Goal: Task Accomplishment & Management: Manage account settings

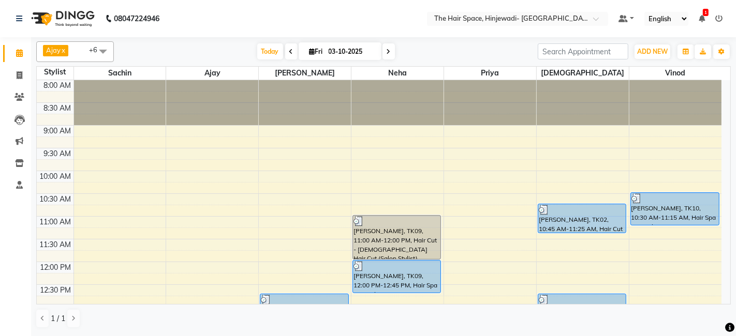
scroll to position [450, 0]
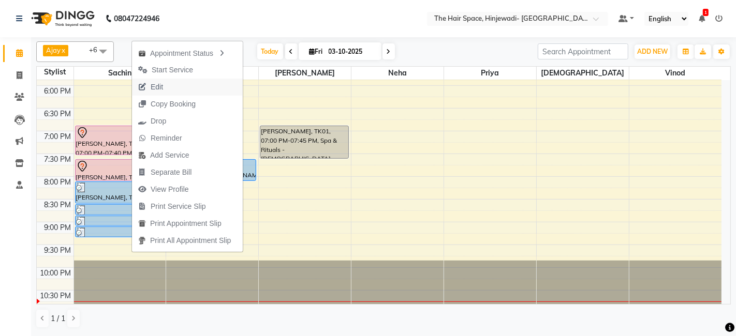
click at [169, 83] on button "Edit" at bounding box center [187, 87] width 111 height 17
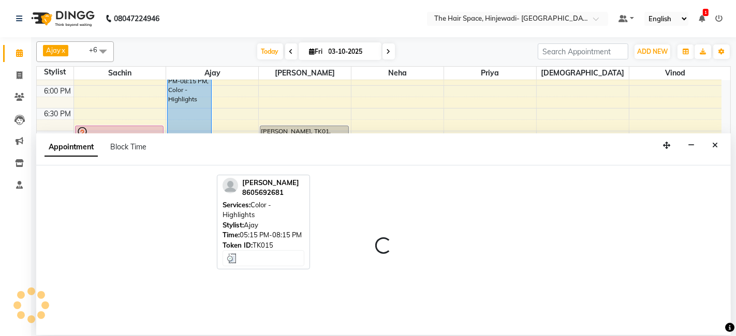
select select "tentative"
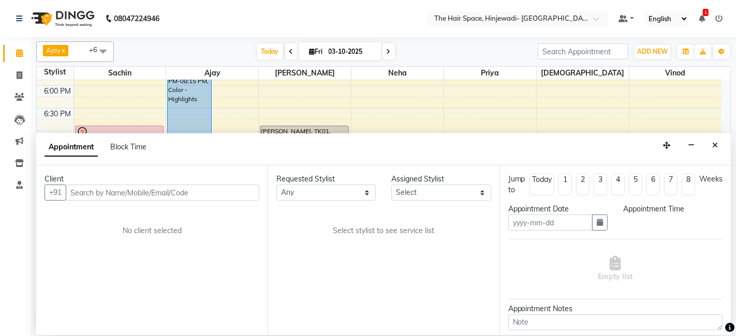
type input "03-10-2025"
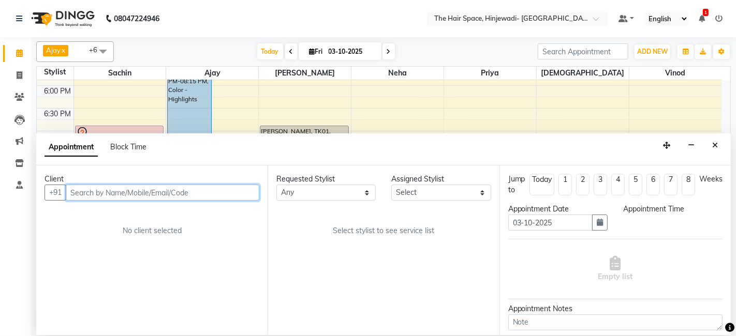
scroll to position [450, 0]
select select "52136"
select select "1140"
select select "3324"
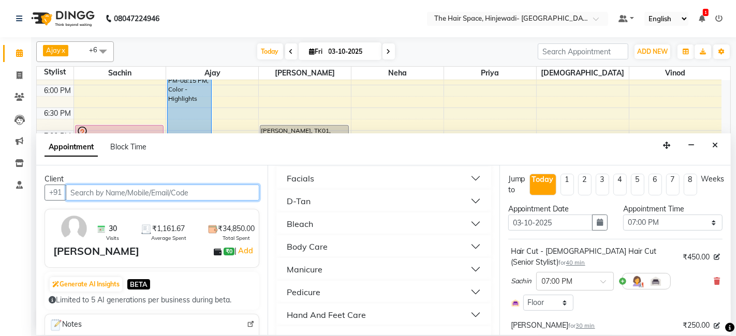
scroll to position [517, 0]
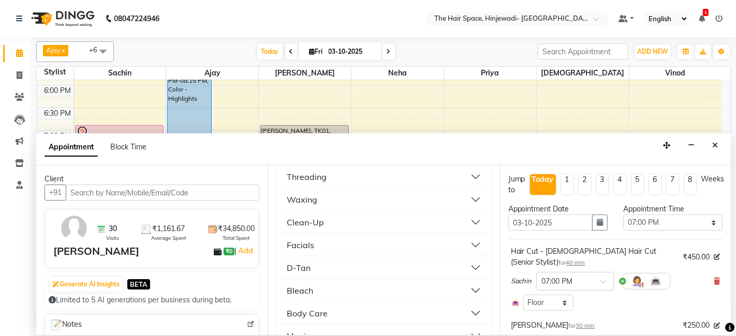
click at [323, 327] on button "Manicure" at bounding box center [383, 336] width 206 height 19
checkbox input "false"
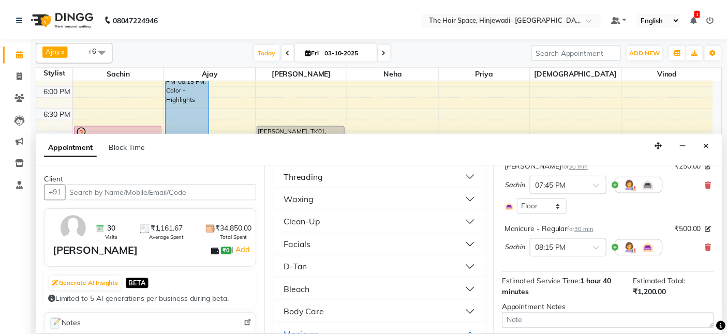
scroll to position [220, 0]
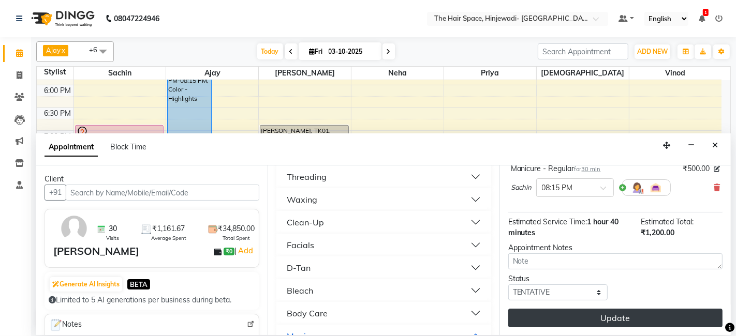
click at [640, 314] on button "Update" at bounding box center [615, 318] width 214 height 19
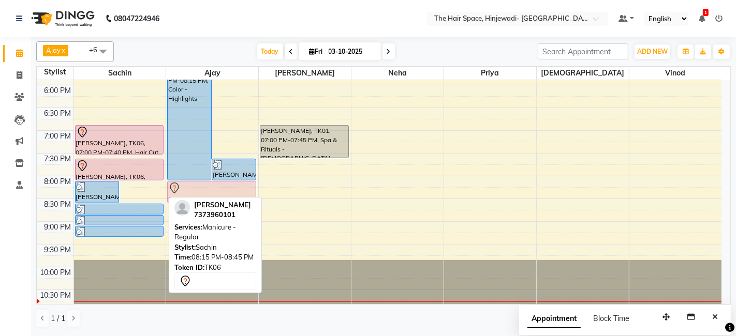
drag, startPoint x: 145, startPoint y: 194, endPoint x: 202, endPoint y: 192, distance: 56.9
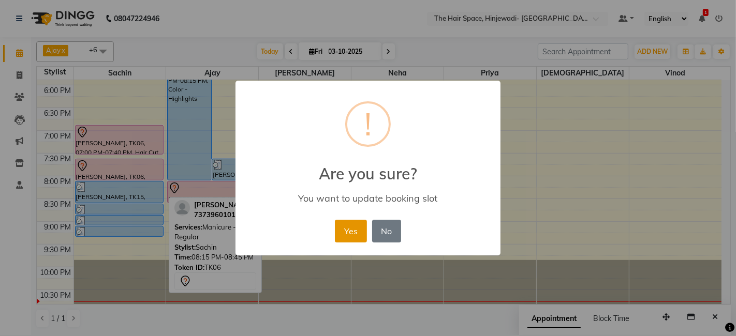
click at [347, 228] on button "Yes" at bounding box center [351, 231] width 32 height 23
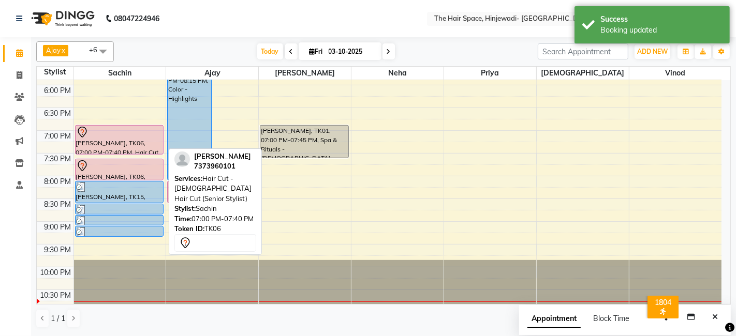
click at [127, 143] on div "[PERSON_NAME], TK06, 07:00 PM-07:40 PM, Hair Cut - [DEMOGRAPHIC_DATA] Hair Cut …" at bounding box center [119, 140] width 87 height 28
click at [135, 143] on div "[PERSON_NAME], TK06, 07:00 PM-07:40 PM, Hair Cut - [DEMOGRAPHIC_DATA] Hair Cut …" at bounding box center [119, 140] width 87 height 28
select select "7"
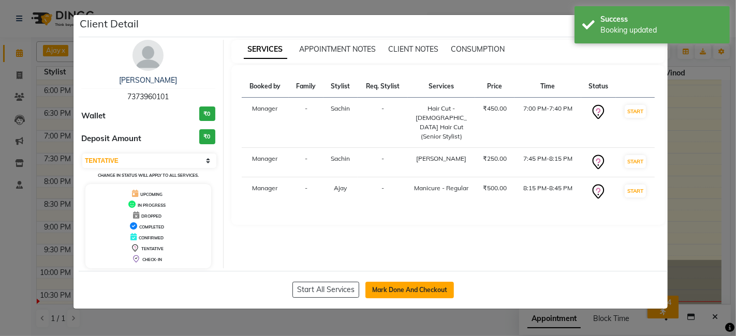
click at [425, 285] on button "Mark Done And Checkout" at bounding box center [409, 290] width 88 height 17
select select "6697"
select select "service"
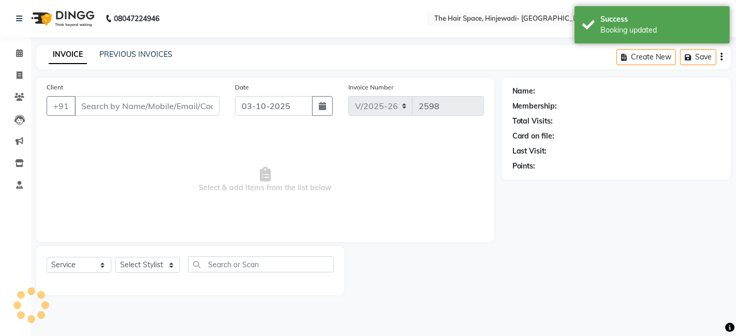
type input "7373960101"
select select "52403"
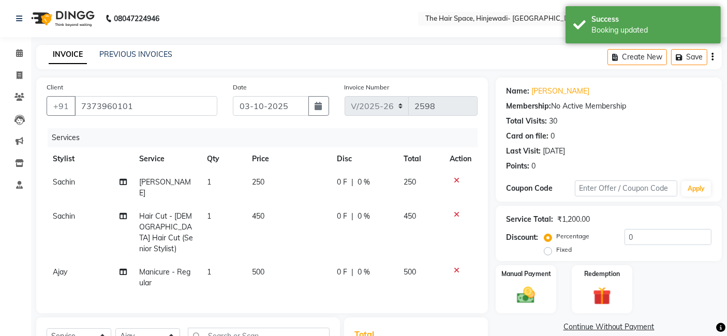
click at [284, 261] on td "500" at bounding box center [288, 278] width 85 height 34
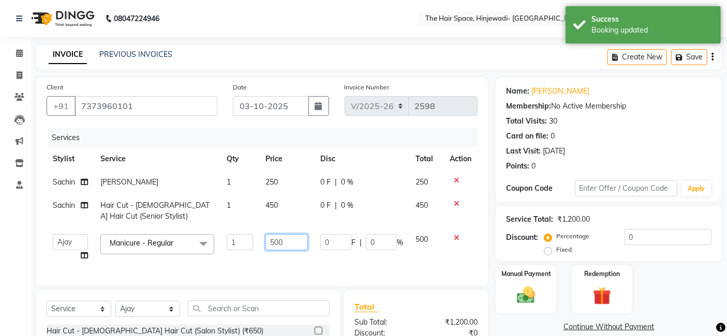
click at [291, 242] on input "500" at bounding box center [286, 242] width 42 height 16
type input "5"
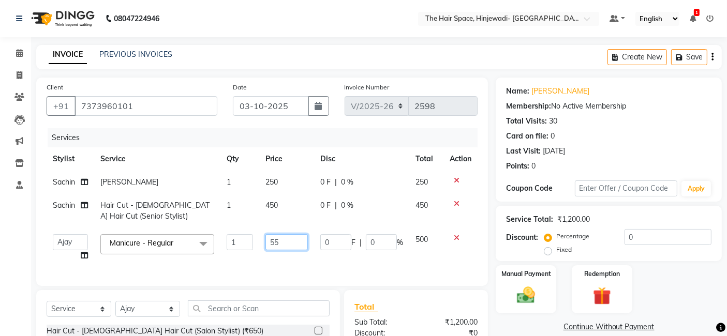
type input "550"
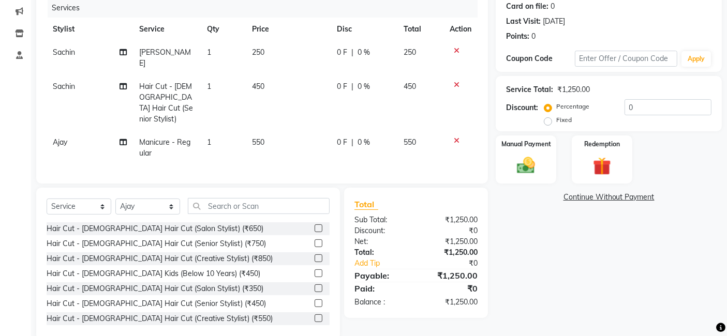
drag, startPoint x: 609, startPoint y: 275, endPoint x: 602, endPoint y: 275, distance: 7.2
click at [607, 275] on div "Name: [PERSON_NAME] Membership: No Active Membership Total Visits: 30 Card on f…" at bounding box center [613, 144] width 234 height 393
click at [525, 173] on img at bounding box center [526, 166] width 31 height 22
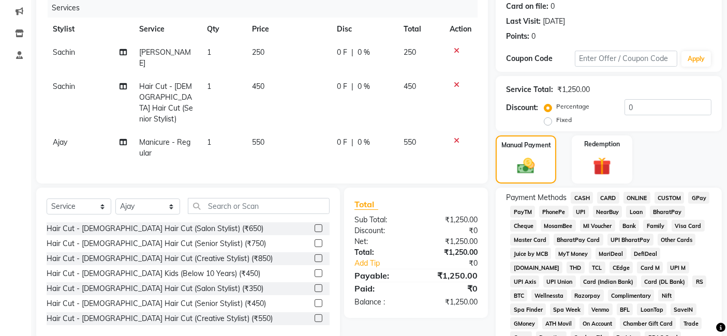
click at [588, 197] on span "CASH" at bounding box center [582, 198] width 22 height 12
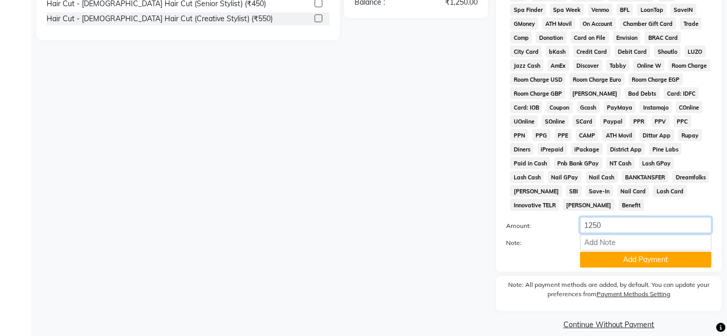
drag, startPoint x: 601, startPoint y: 214, endPoint x: 612, endPoint y: 218, distance: 11.1
click at [607, 217] on input "1250" at bounding box center [645, 225] width 131 height 16
type input "1"
type input "1000"
click at [630, 252] on button "Add Payment" at bounding box center [645, 260] width 131 height 16
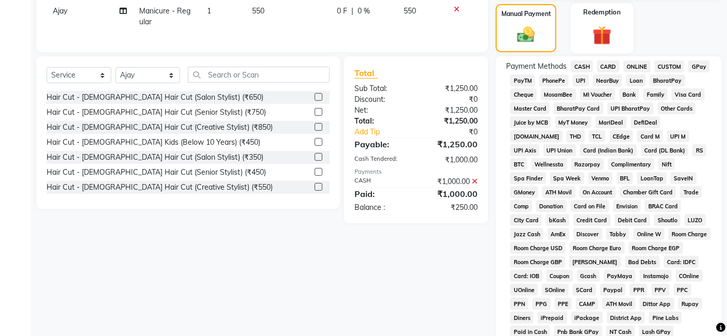
scroll to position [88, 0]
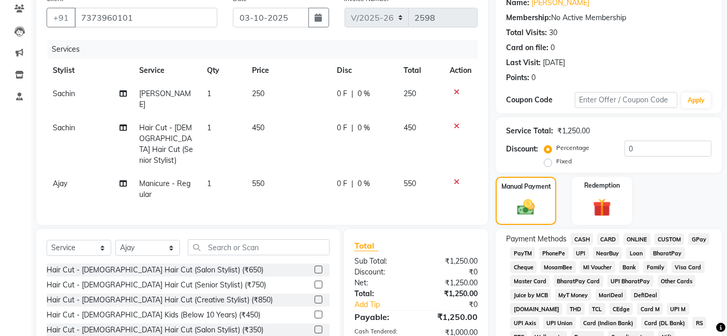
click at [697, 235] on span "GPay" at bounding box center [698, 239] width 21 height 12
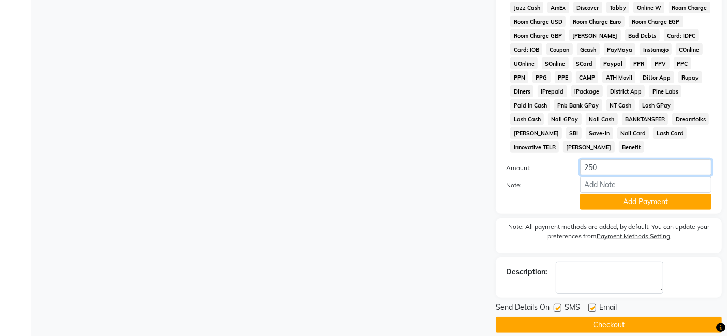
click at [612, 159] on input "250" at bounding box center [645, 167] width 131 height 16
type input "2"
type input "150"
click at [611, 194] on button "Add Payment" at bounding box center [645, 202] width 131 height 16
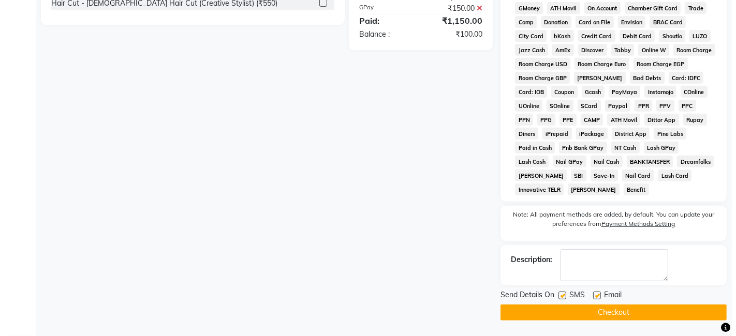
scroll to position [434, 0]
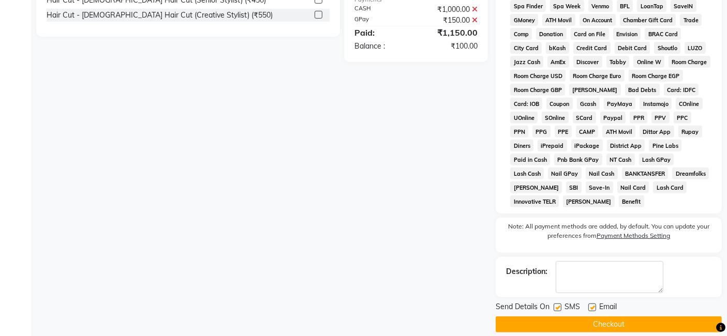
click at [559, 304] on label at bounding box center [558, 308] width 8 height 8
click at [559, 305] on input "checkbox" at bounding box center [557, 308] width 7 height 7
checkbox input "false"
drag, startPoint x: 593, startPoint y: 295, endPoint x: 601, endPoint y: 295, distance: 7.8
click at [594, 304] on label at bounding box center [592, 308] width 8 height 8
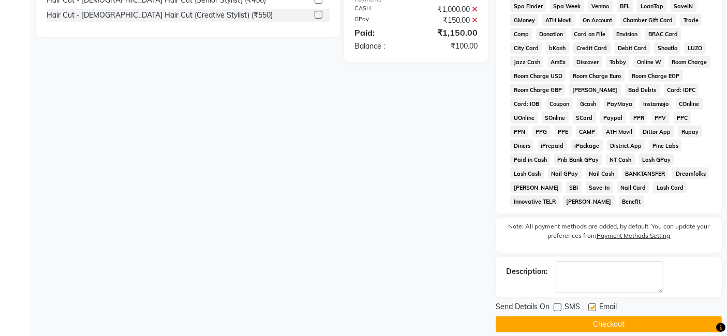
click at [594, 305] on input "checkbox" at bounding box center [591, 308] width 7 height 7
checkbox input "false"
click at [601, 317] on button "Checkout" at bounding box center [609, 325] width 226 height 16
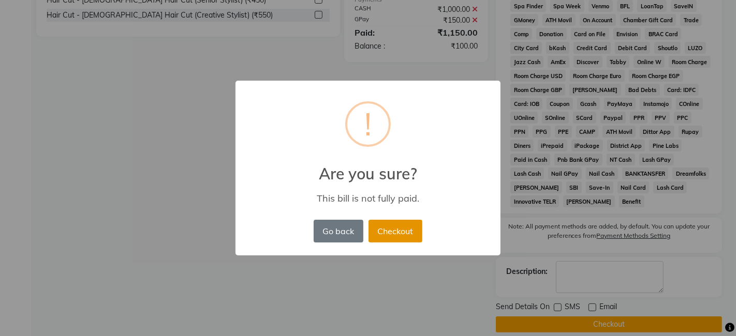
click at [395, 233] on button "Checkout" at bounding box center [395, 231] width 54 height 23
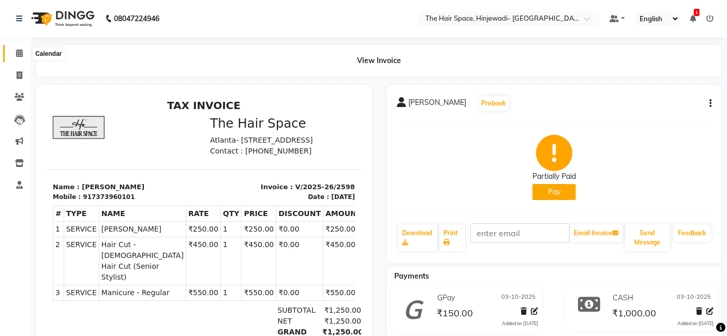
click at [21, 52] on icon at bounding box center [19, 53] width 7 height 8
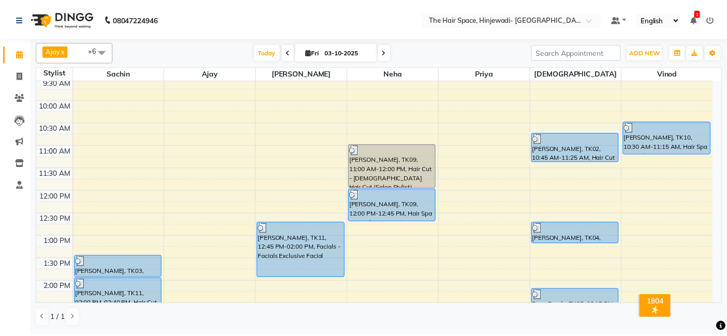
scroll to position [172, 0]
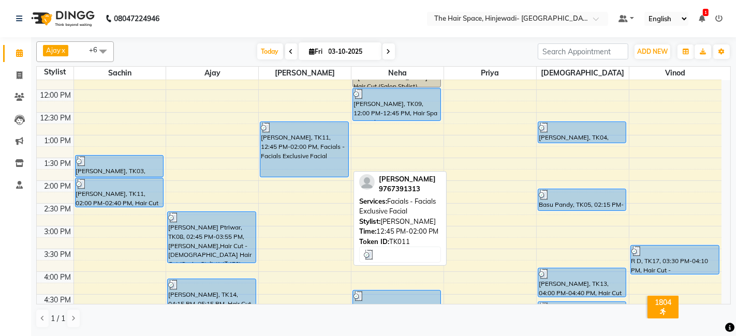
click at [302, 153] on div "[PERSON_NAME], TK11, 12:45 PM-02:00 PM, Facials - Facials Exclusive Facial" at bounding box center [303, 149] width 87 height 55
select select "3"
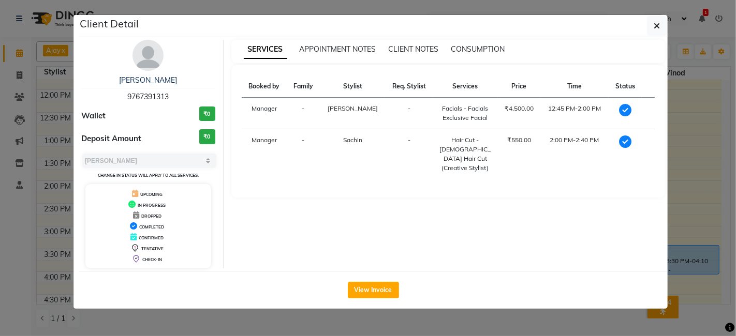
click at [383, 280] on div "View Invoice" at bounding box center [373, 290] width 589 height 38
click at [383, 283] on button "View Invoice" at bounding box center [373, 290] width 51 height 17
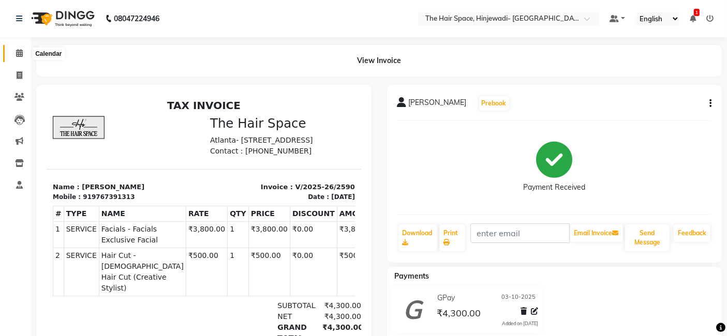
click at [17, 54] on icon at bounding box center [19, 53] width 7 height 8
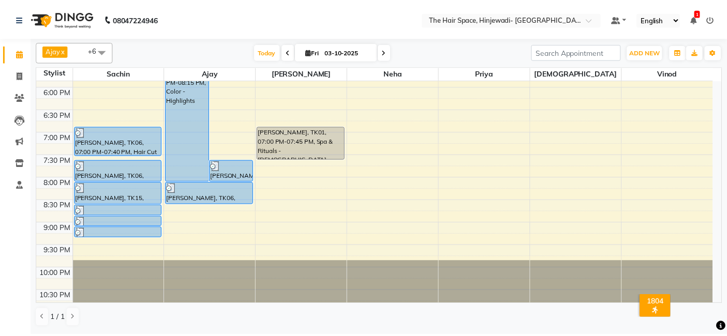
scroll to position [450, 0]
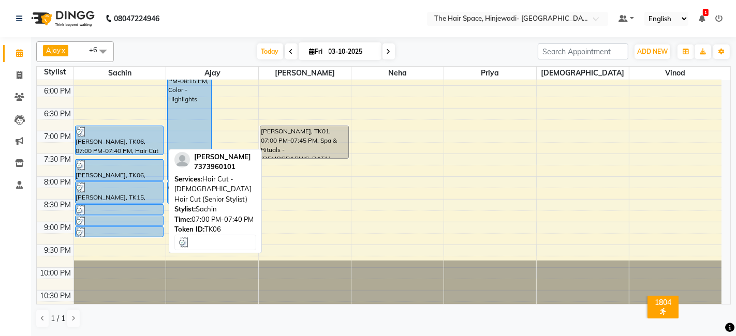
click at [113, 141] on div "[PERSON_NAME], TK06, 07:00 PM-07:40 PM, Hair Cut - [DEMOGRAPHIC_DATA] Hair Cut …" at bounding box center [119, 140] width 87 height 28
select select "3"
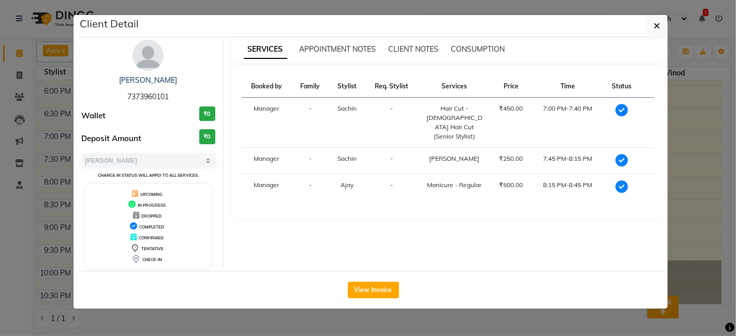
click at [371, 286] on button "View Invoice" at bounding box center [373, 290] width 51 height 17
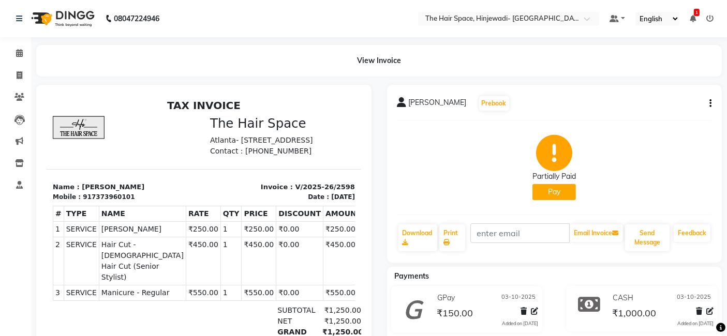
click at [547, 197] on button "Pay" at bounding box center [553, 192] width 43 height 16
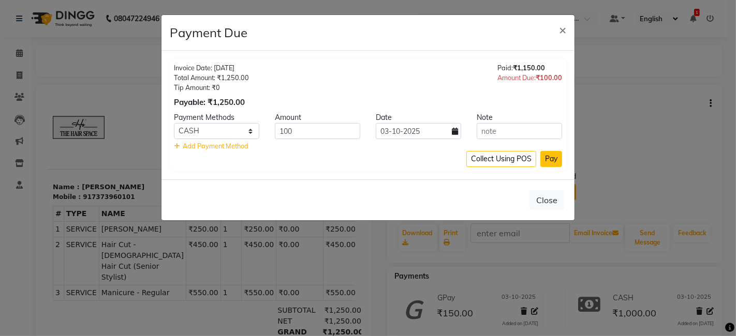
click at [552, 162] on button "Pay" at bounding box center [551, 159] width 22 height 16
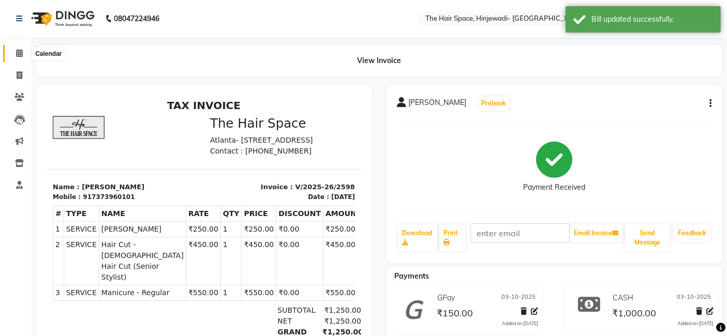
click at [21, 55] on icon at bounding box center [19, 53] width 7 height 8
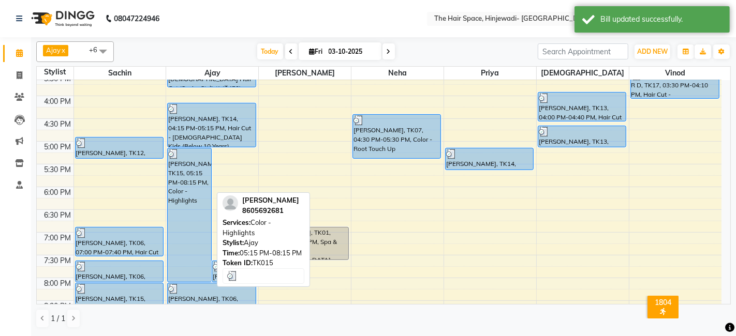
scroll to position [450, 0]
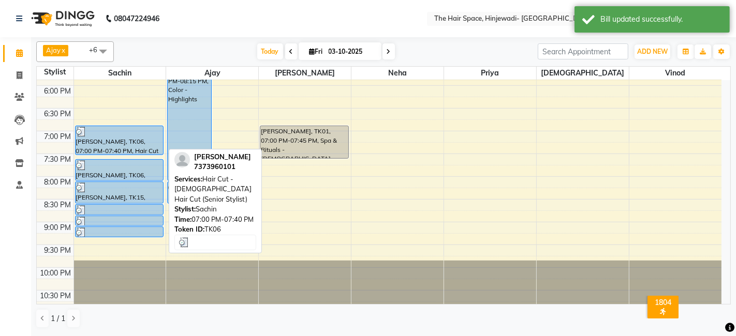
click at [111, 148] on div "[PERSON_NAME], TK06, 07:00 PM-07:40 PM, Hair Cut - [DEMOGRAPHIC_DATA] Hair Cut …" at bounding box center [119, 140] width 87 height 28
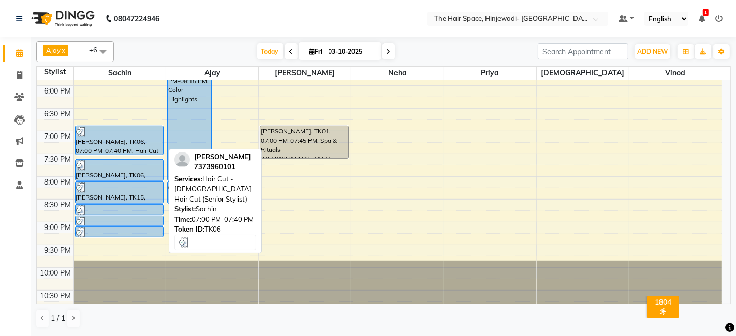
select select "3"
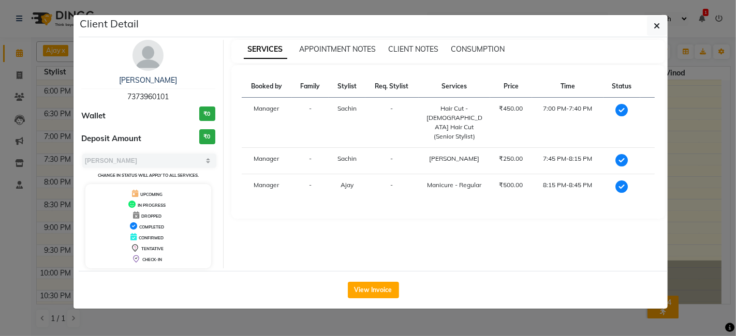
click at [134, 63] on div "[PERSON_NAME] 7373960101 Wallet ₹0 Deposit Amount ₹0 Select MARK DONE UPCOMING …" at bounding box center [148, 154] width 150 height 229
click at [160, 66] on div "[PERSON_NAME] 7373960101 Wallet ₹0 Deposit Amount ₹0 Select MARK DONE UPCOMING …" at bounding box center [148, 154] width 150 height 229
click at [159, 65] on img at bounding box center [147, 55] width 31 height 31
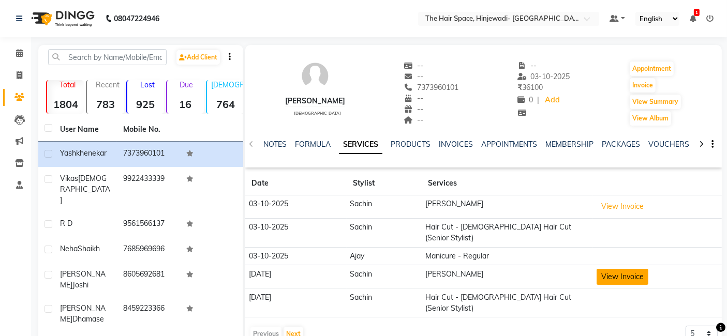
click at [613, 269] on button "View Invoice" at bounding box center [623, 277] width 52 height 16
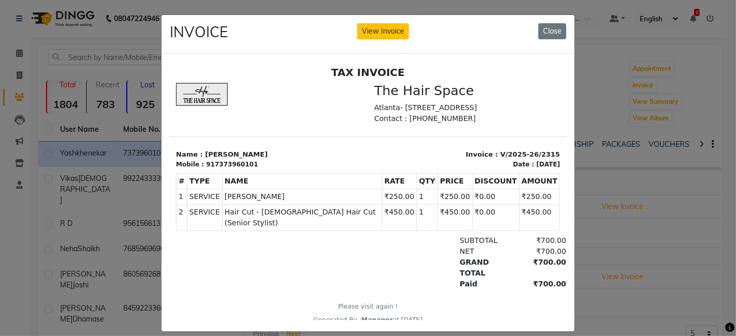
click at [668, 235] on ngb-modal-window "INVOICE View Invoice Close" at bounding box center [368, 168] width 736 height 336
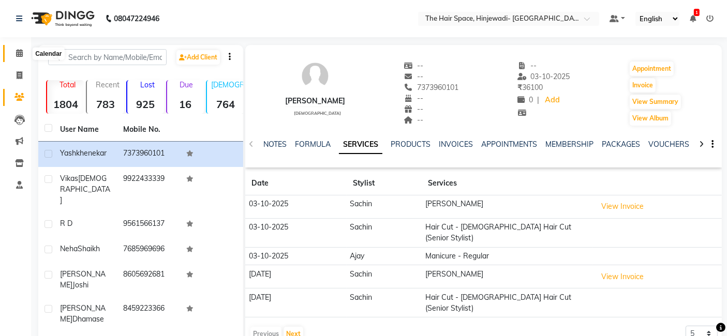
click at [18, 54] on icon at bounding box center [19, 53] width 7 height 8
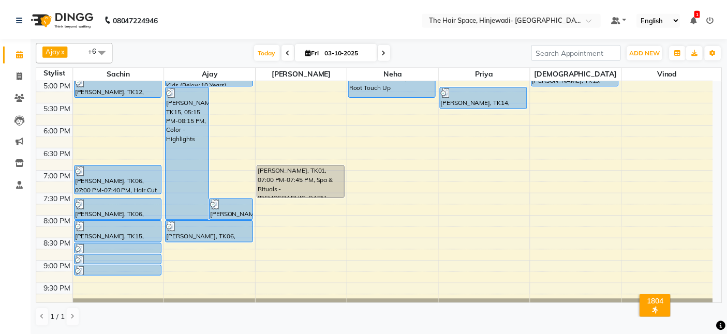
scroll to position [392, 0]
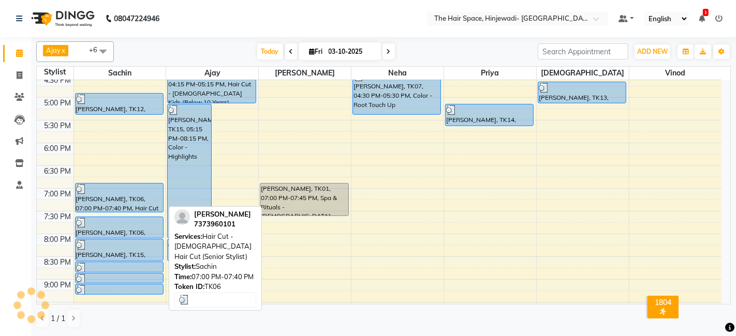
click at [116, 199] on div "[PERSON_NAME], TK06, 07:00 PM-07:40 PM, Hair Cut - [DEMOGRAPHIC_DATA] Hair Cut …" at bounding box center [119, 198] width 87 height 28
select select "3"
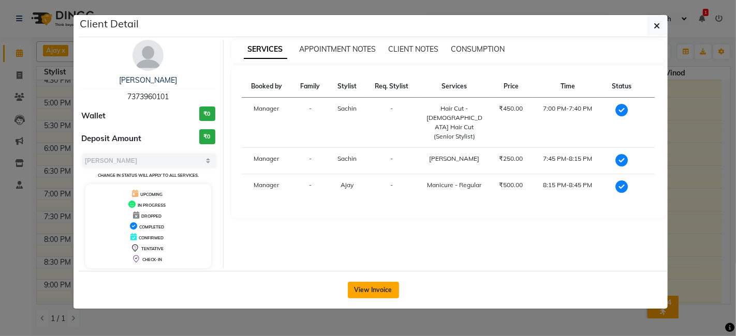
click at [375, 285] on button "View Invoice" at bounding box center [373, 290] width 51 height 17
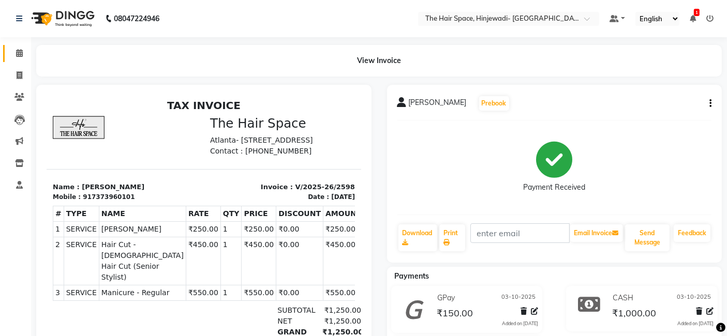
scroll to position [80, 0]
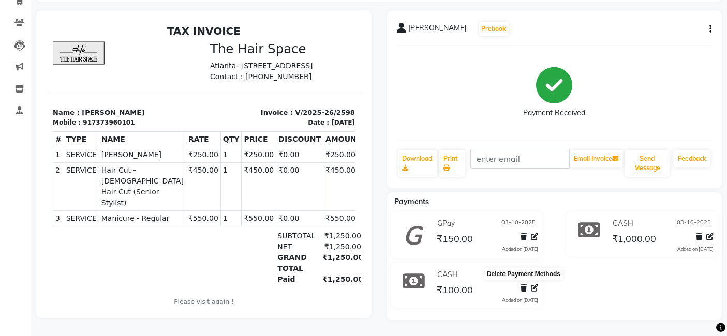
click at [523, 285] on icon at bounding box center [524, 288] width 6 height 7
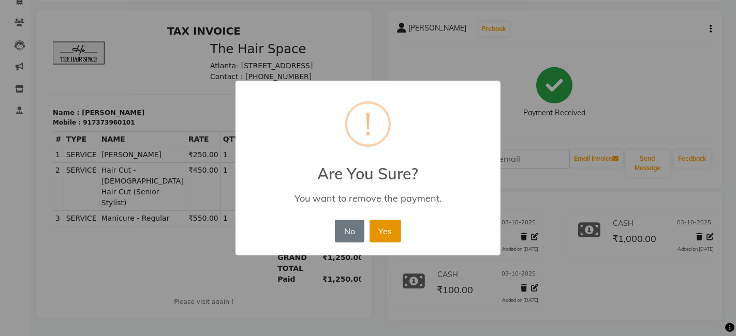
click at [378, 239] on button "Yes" at bounding box center [385, 231] width 32 height 23
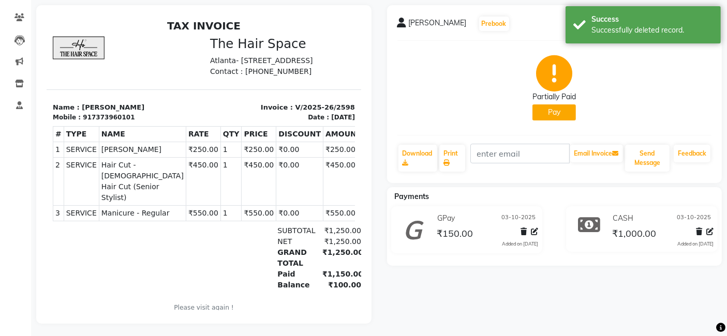
scroll to position [22, 0]
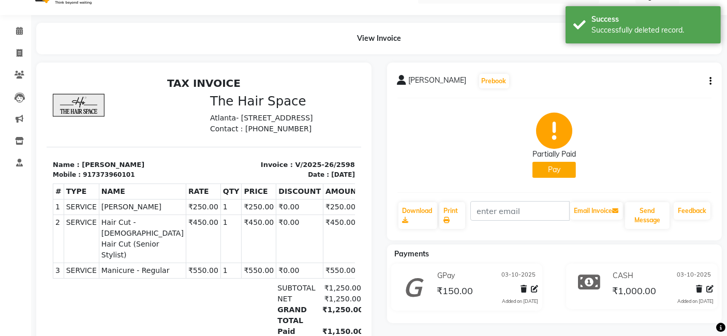
click at [570, 172] on button "Pay" at bounding box center [553, 170] width 43 height 16
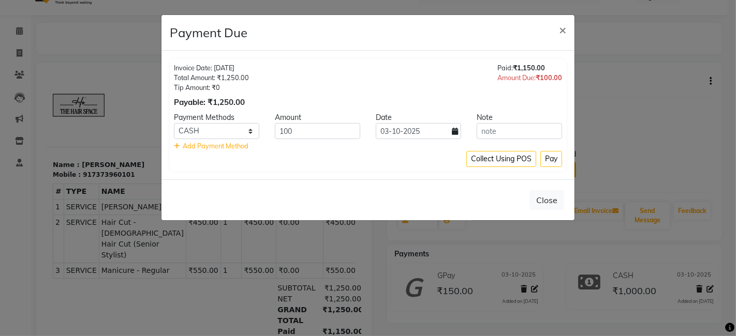
click at [614, 106] on ngb-modal-window "Payment Due × Invoice Date: [DATE] Total Amount: ₹1,250.00 Tip Amount: ₹0 Payab…" at bounding box center [368, 168] width 736 height 336
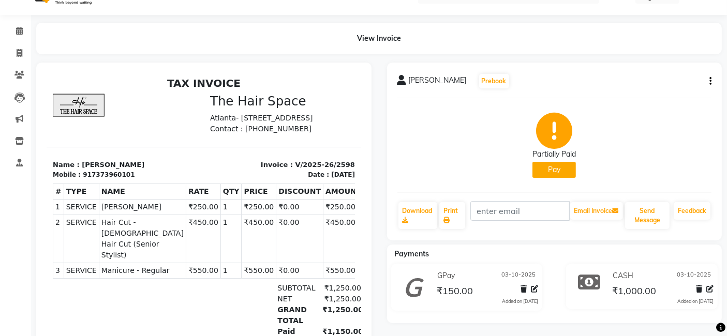
click at [711, 80] on div "[PERSON_NAME] Prebook Partially Paid Pay Download Print Email Invoice Send Mess…" at bounding box center [554, 152] width 335 height 178
click at [711, 81] on icon "button" at bounding box center [710, 81] width 2 height 1
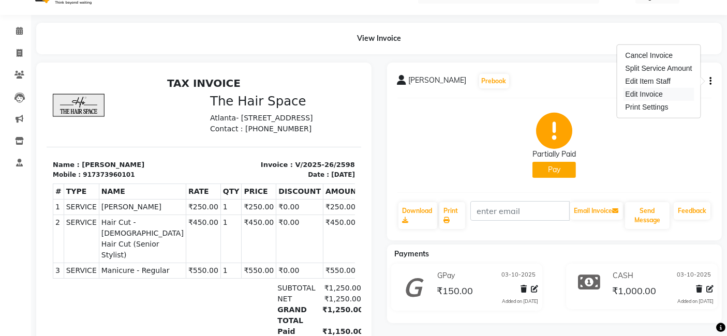
click at [674, 94] on div "Edit Invoice" at bounding box center [658, 94] width 71 height 13
select select "service"
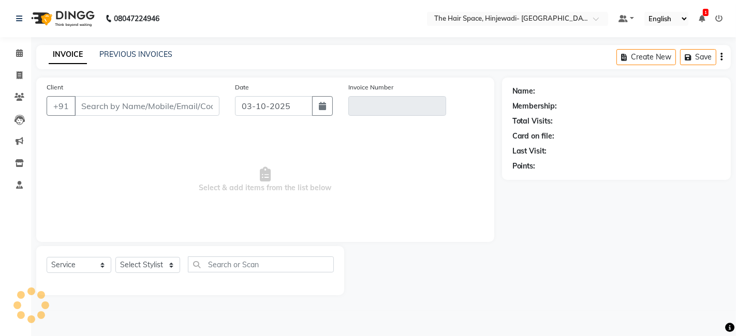
type input "7373960101"
type input "V/2025-26/2598"
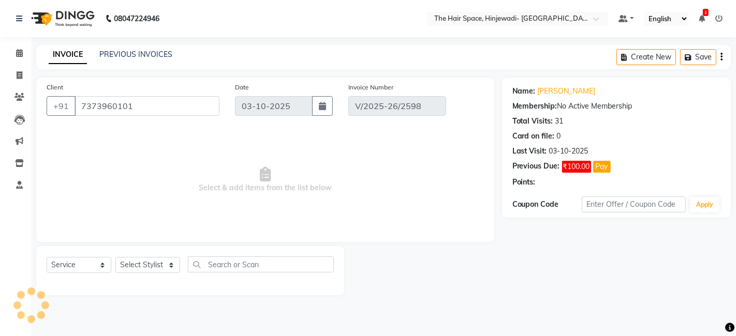
select select "select"
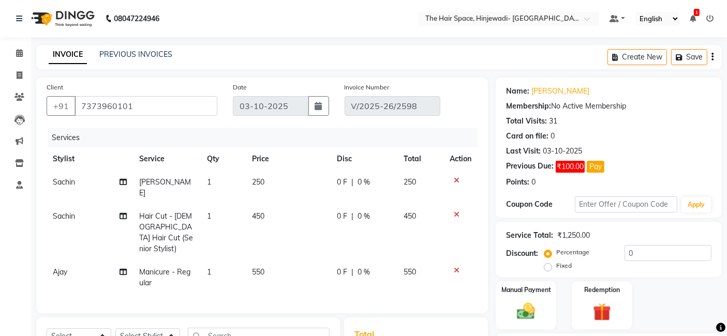
click at [275, 205] on td "450" at bounding box center [288, 233] width 85 height 56
select select "52136"
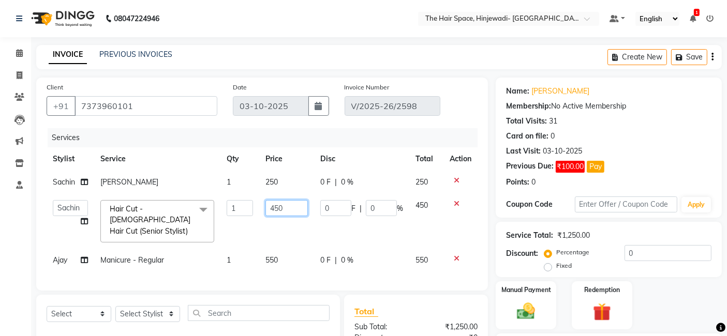
click at [287, 206] on input "450" at bounding box center [286, 208] width 42 height 16
type input "4"
type input "350"
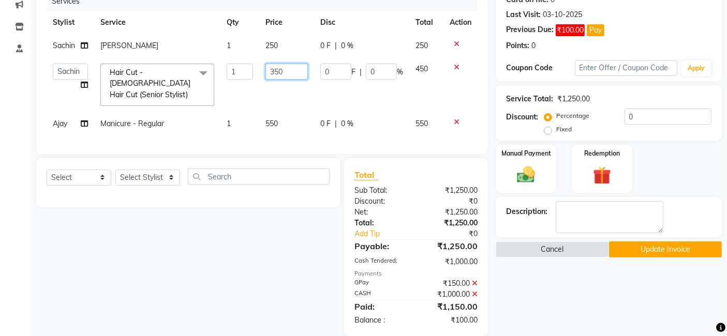
scroll to position [149, 0]
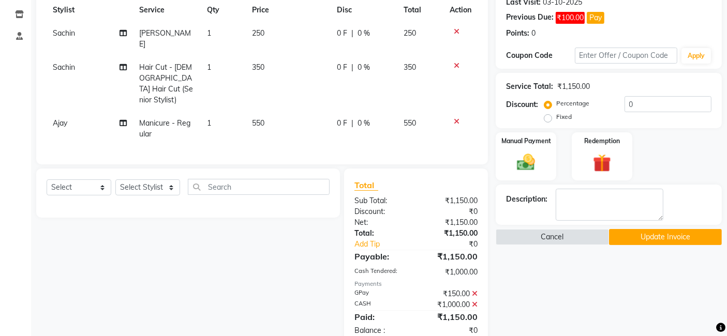
click at [591, 321] on main "INVOICE PREVIOUS INVOICES Create New Save Client [PHONE_NUMBER] Date [DATE] Inv…" at bounding box center [379, 129] width 696 height 466
click at [667, 241] on button "Update Invoice" at bounding box center [665, 237] width 113 height 16
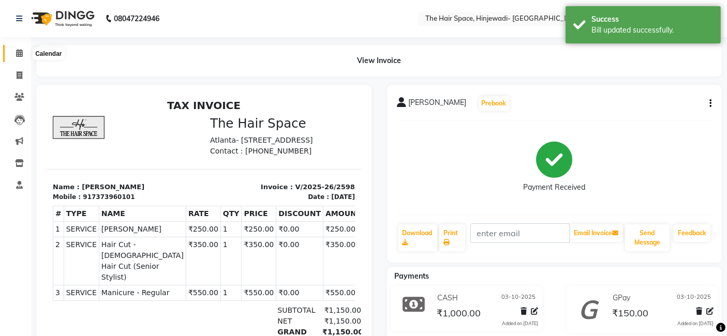
click at [21, 51] on icon at bounding box center [19, 53] width 7 height 8
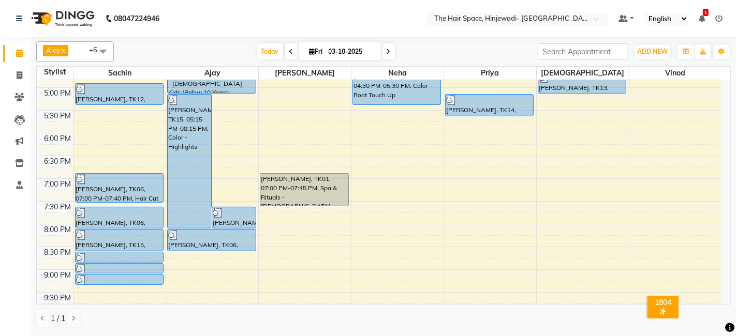
scroll to position [450, 0]
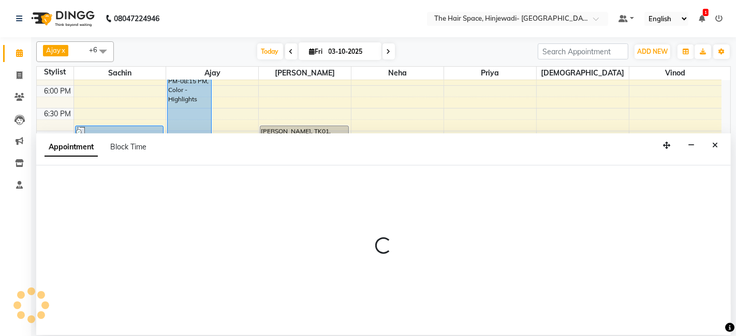
select select "52403"
select select "1245"
select select "tentative"
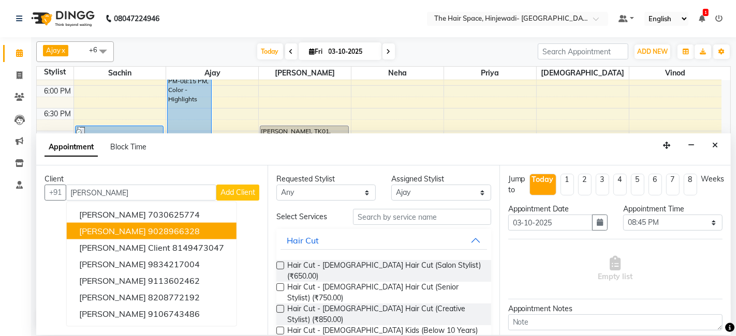
click at [148, 230] on ngb-highlight "9028966328" at bounding box center [174, 231] width 52 height 10
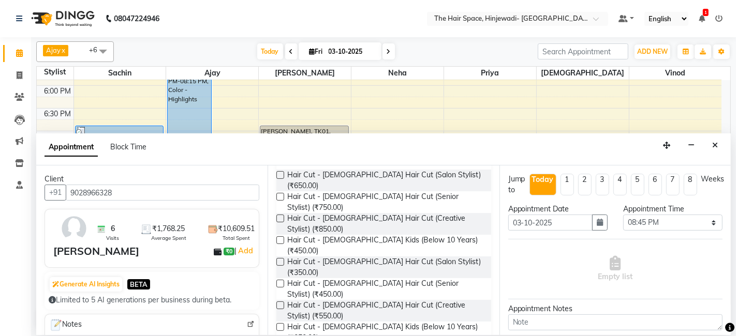
scroll to position [172, 0]
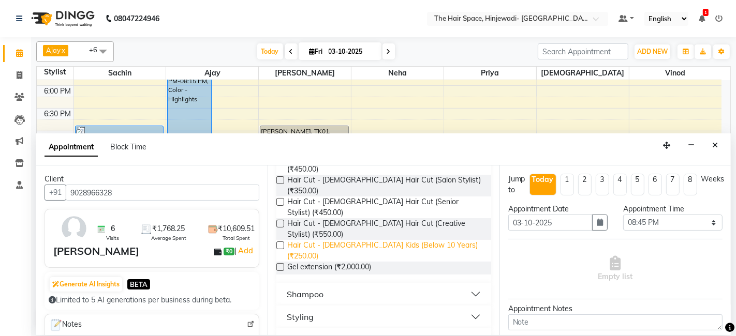
type input "9028966328"
click at [385, 240] on span "Hair Cut - [DEMOGRAPHIC_DATA] Kids (Below 10 Years) (₹250.00)" at bounding box center [384, 251] width 195 height 22
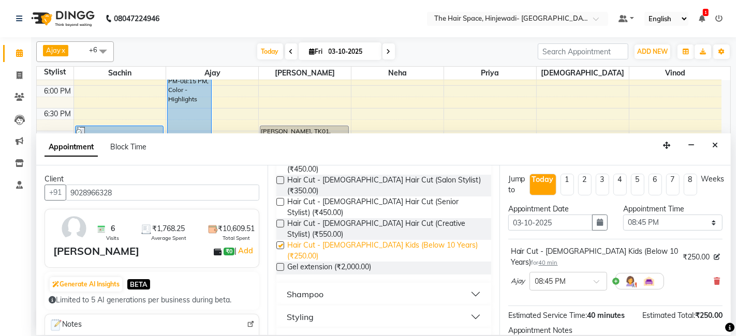
checkbox input "false"
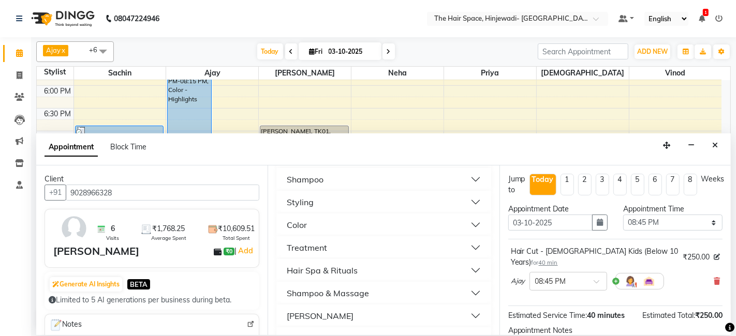
scroll to position [345, 0]
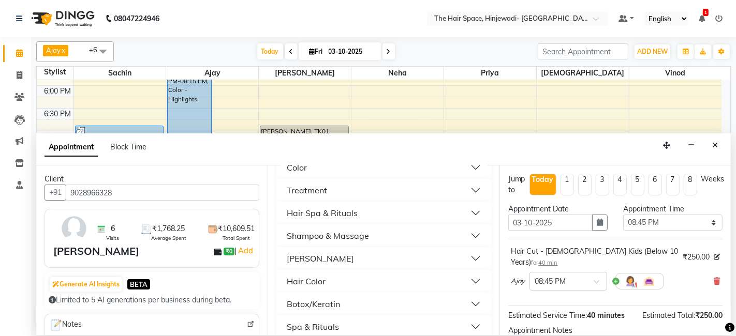
click at [309, 252] on div "[PERSON_NAME]" at bounding box center [320, 258] width 67 height 12
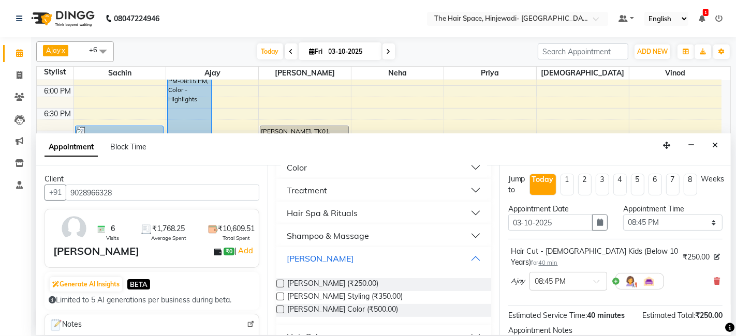
click at [326, 249] on button "[PERSON_NAME]" at bounding box center [383, 258] width 206 height 19
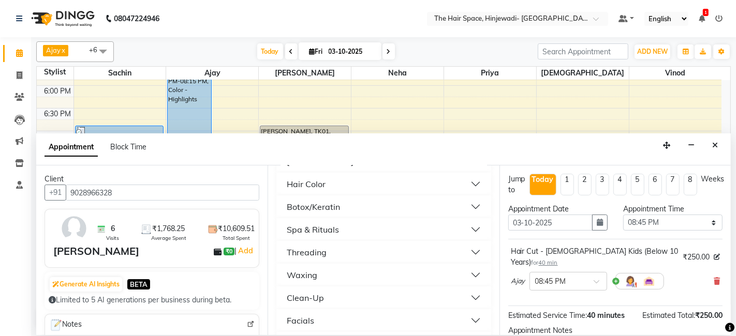
scroll to position [419, 0]
click at [329, 266] on button "Threading" at bounding box center [383, 275] width 206 height 19
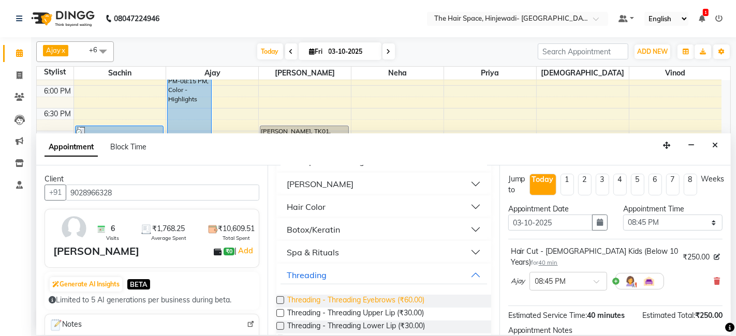
click at [345, 295] on span "Threading - Threading Eyebrows (₹60.00)" at bounding box center [355, 301] width 137 height 13
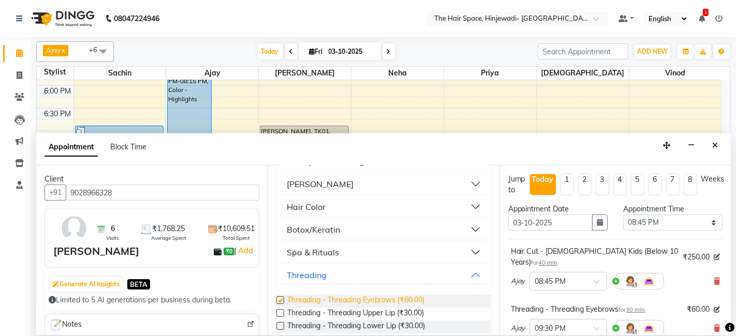
checkbox input "false"
click at [340, 266] on button "Threading" at bounding box center [383, 275] width 206 height 19
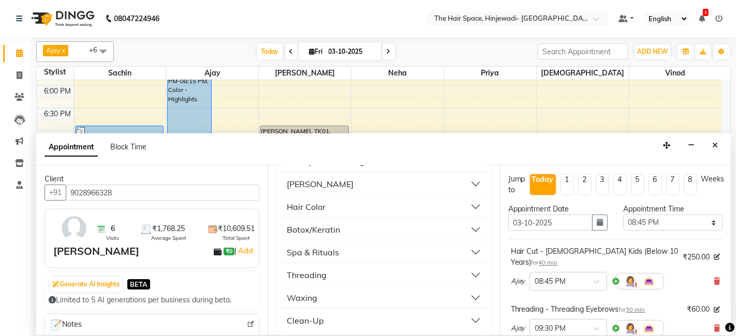
click at [328, 289] on button "Waxing" at bounding box center [383, 298] width 206 height 19
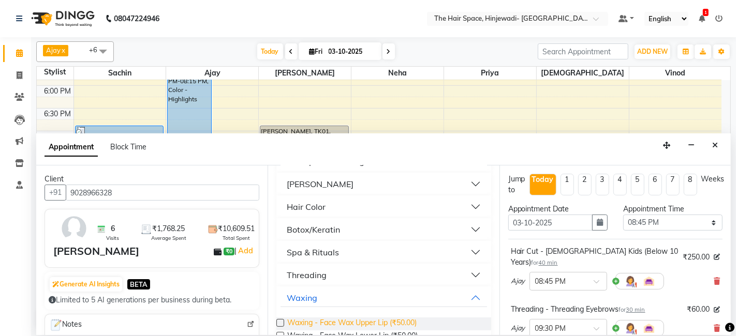
click at [330, 318] on span "Waxing - Face Wax Upper Lip (₹50.00)" at bounding box center [351, 324] width 129 height 13
checkbox input "false"
click at [335, 331] on span "Waxing - Face Wax Lower Lip (₹50.00)" at bounding box center [352, 337] width 130 height 13
checkbox input "false"
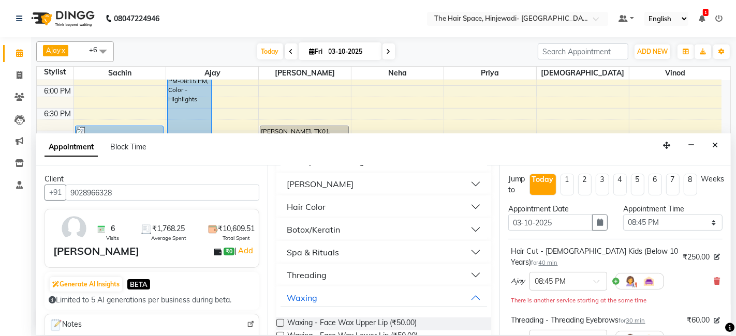
checkbox input "false"
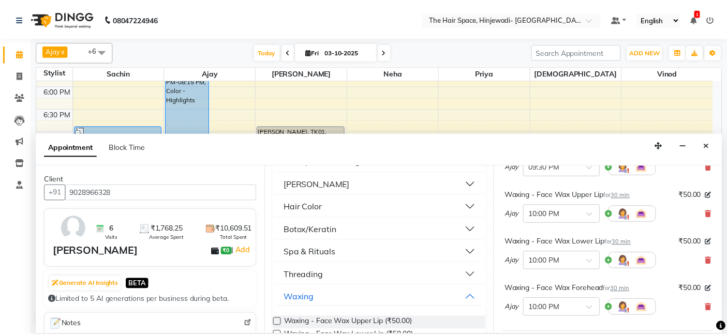
scroll to position [311, 0]
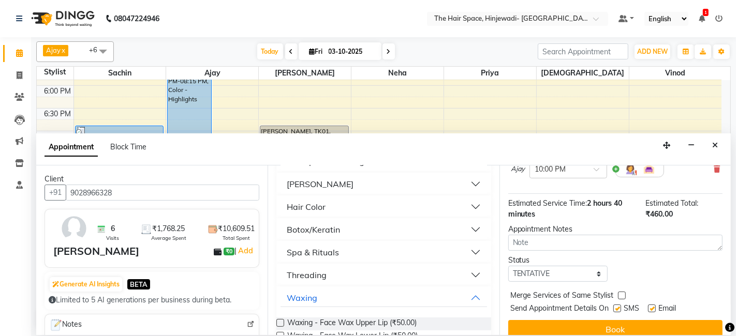
click at [618, 305] on label at bounding box center [617, 309] width 8 height 8
click at [618, 306] on input "checkbox" at bounding box center [616, 309] width 7 height 7
checkbox input "false"
click at [652, 305] on label at bounding box center [652, 309] width 8 height 8
click at [652, 306] on input "checkbox" at bounding box center [651, 309] width 7 height 7
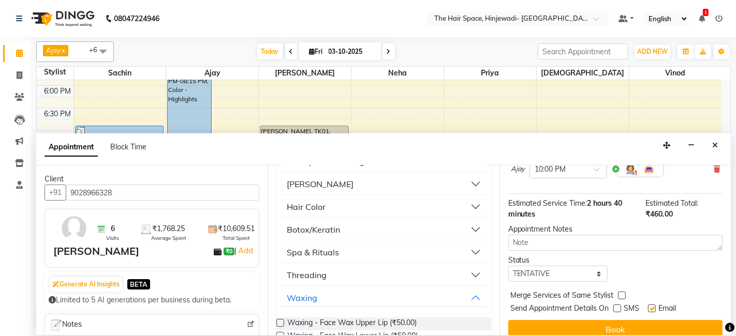
checkbox input "false"
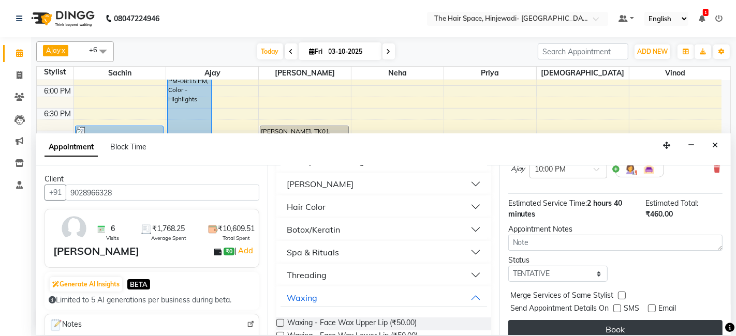
click at [643, 320] on button "Book" at bounding box center [615, 329] width 214 height 19
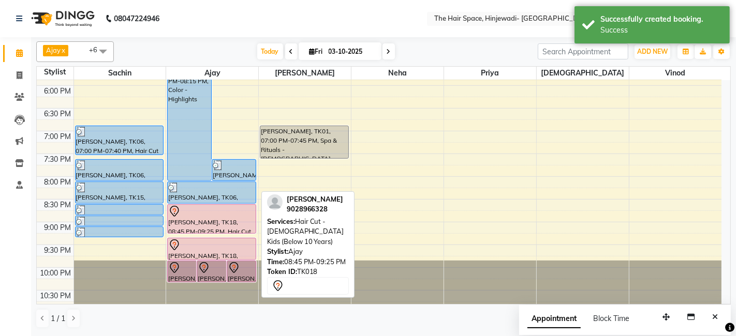
click at [230, 225] on div "[PERSON_NAME], TK18, 08:45 PM-09:25 PM, Hair Cut - [DEMOGRAPHIC_DATA] Kids (Bel…" at bounding box center [211, 219] width 87 height 28
select select "7"
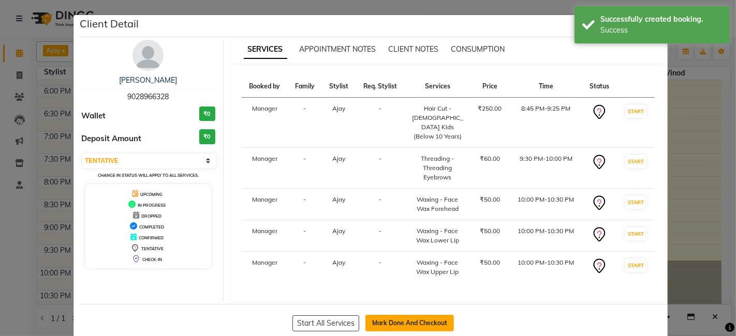
click at [387, 315] on button "Mark Done And Checkout" at bounding box center [409, 323] width 88 height 17
select select "6697"
select select "service"
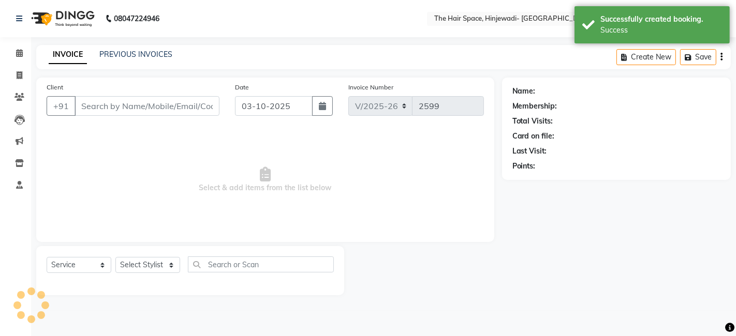
type input "9028966328"
select select "52403"
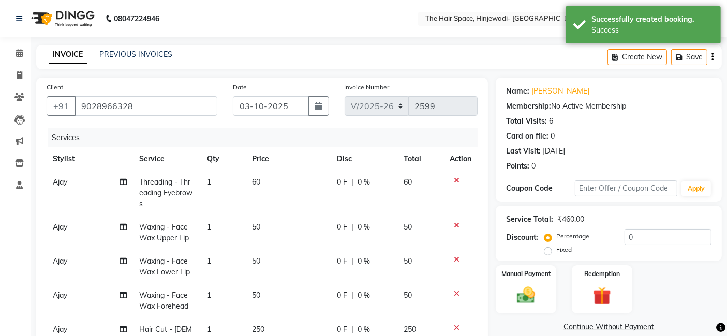
scroll to position [172, 0]
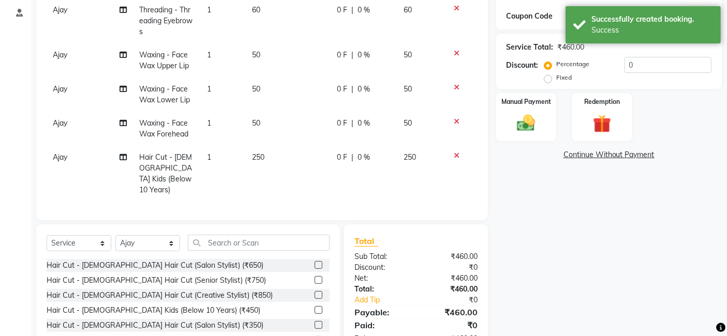
click at [557, 227] on div "Name: [PERSON_NAME] Membership: No Active Membership Total Visits: 6 Card on fi…" at bounding box center [613, 141] width 234 height 472
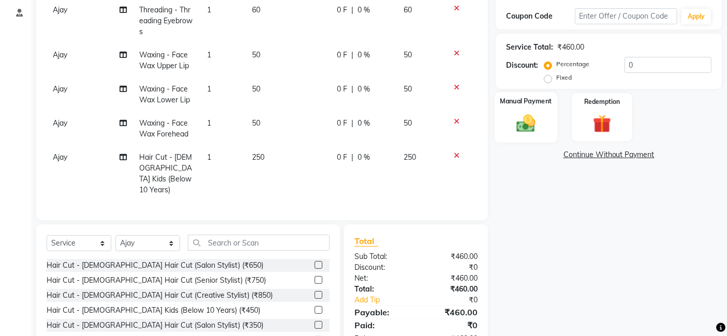
click at [523, 134] on div "Manual Payment" at bounding box center [526, 117] width 63 height 51
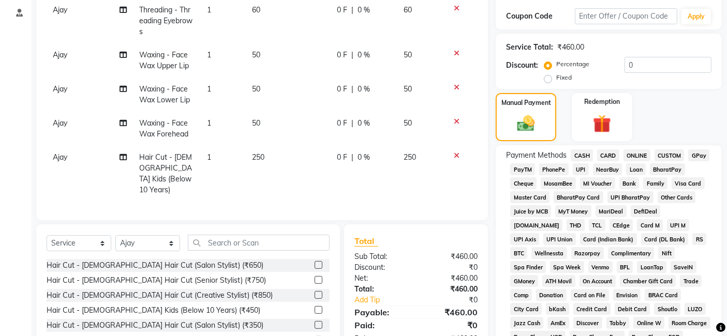
click at [585, 154] on span "CASH" at bounding box center [582, 156] width 22 height 12
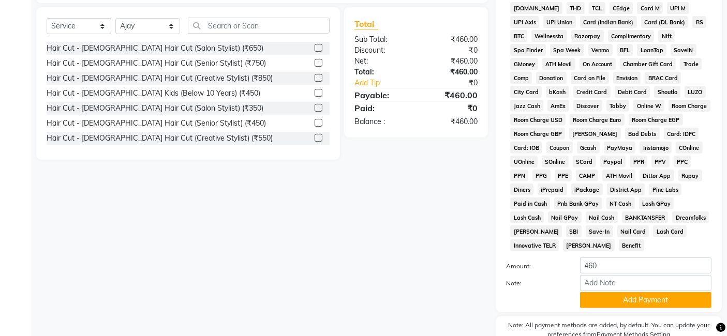
scroll to position [430, 0]
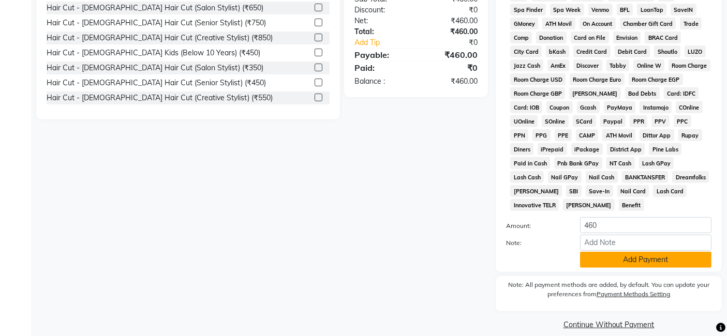
click at [606, 252] on button "Add Payment" at bounding box center [645, 260] width 131 height 16
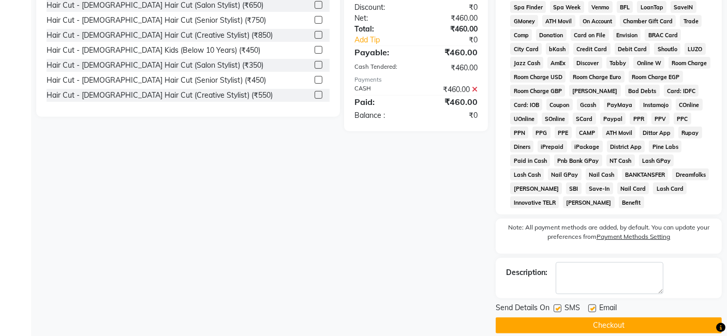
scroll to position [434, 0]
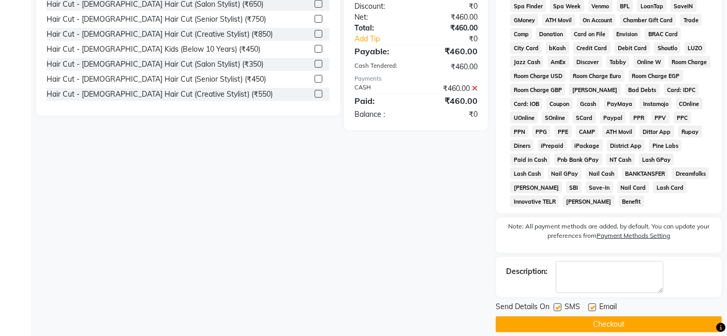
click at [558, 304] on label at bounding box center [558, 308] width 8 height 8
click at [558, 305] on input "checkbox" at bounding box center [557, 308] width 7 height 7
checkbox input "false"
click at [594, 304] on label at bounding box center [592, 308] width 8 height 8
click at [594, 305] on input "checkbox" at bounding box center [591, 308] width 7 height 7
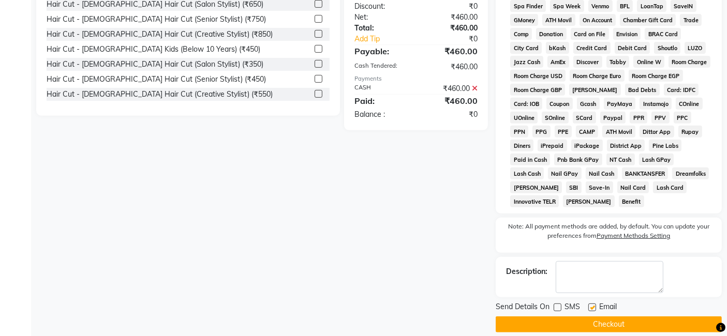
checkbox input "false"
click at [595, 317] on button "Checkout" at bounding box center [609, 325] width 226 height 16
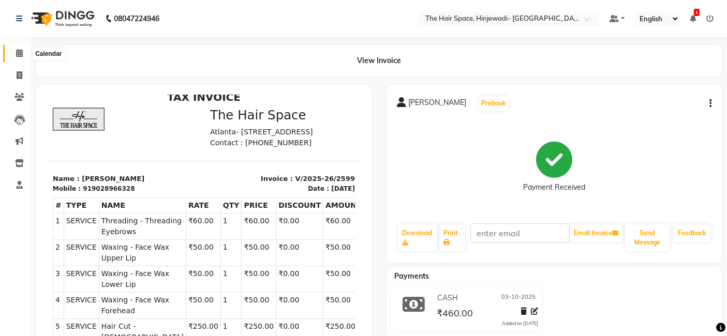
click at [20, 51] on icon at bounding box center [19, 53] width 7 height 8
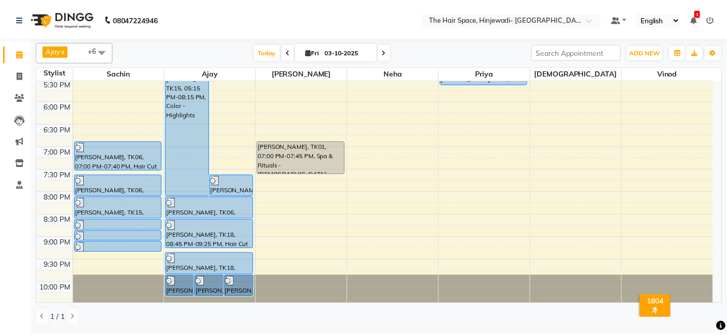
scroll to position [450, 0]
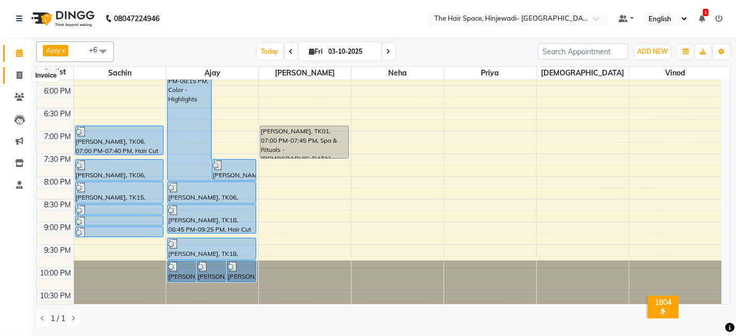
drag, startPoint x: 19, startPoint y: 75, endPoint x: 54, endPoint y: 71, distance: 34.9
click at [19, 74] on icon at bounding box center [20, 75] width 6 height 8
select select "6697"
select select "service"
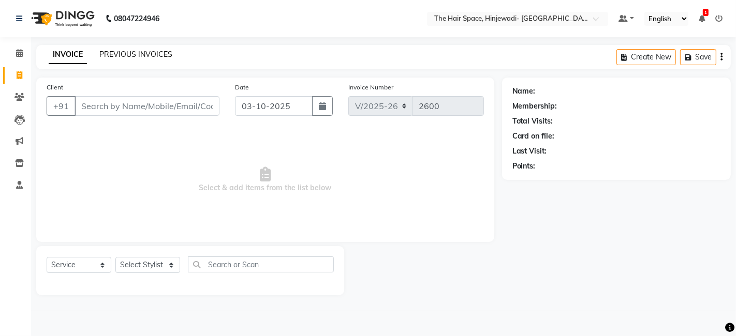
click at [125, 50] on link "PREVIOUS INVOICES" at bounding box center [135, 54] width 73 height 9
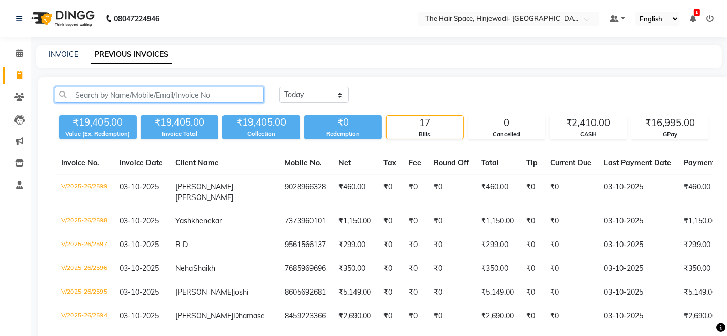
click at [102, 91] on input "text" at bounding box center [159, 95] width 209 height 16
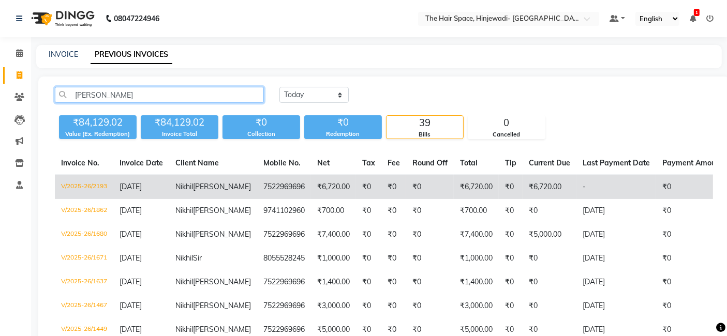
type input "[PERSON_NAME]"
click at [191, 185] on span "Nikhil" at bounding box center [184, 186] width 18 height 9
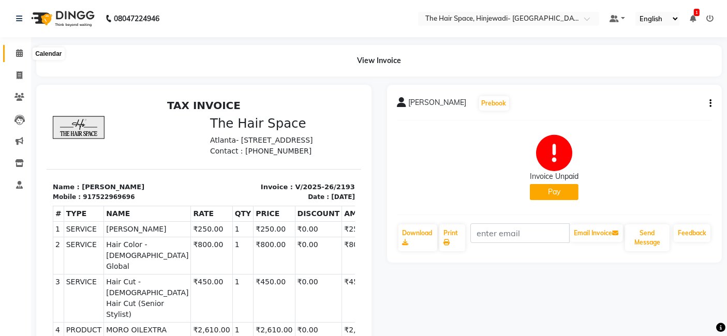
click at [20, 51] on icon at bounding box center [19, 53] width 7 height 8
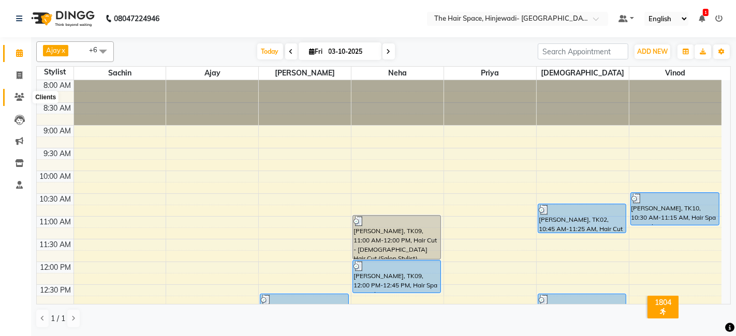
click at [19, 100] on icon at bounding box center [19, 97] width 10 height 8
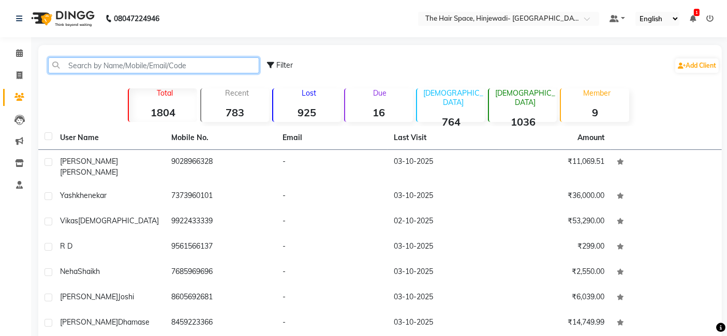
click at [147, 66] on input "text" at bounding box center [153, 65] width 211 height 16
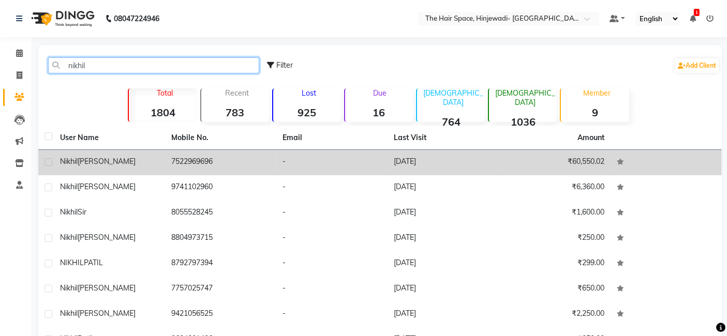
type input "nikhil"
click at [202, 160] on td "7522969696" at bounding box center [220, 162] width 111 height 25
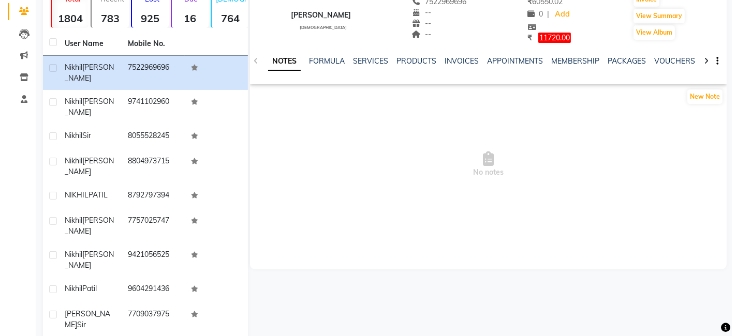
scroll to position [86, 0]
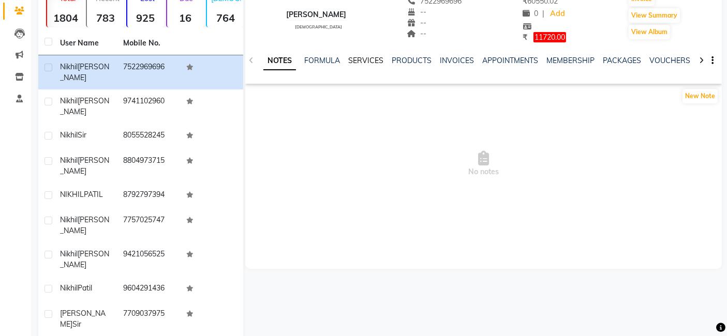
click at [355, 59] on link "SERVICES" at bounding box center [365, 60] width 35 height 9
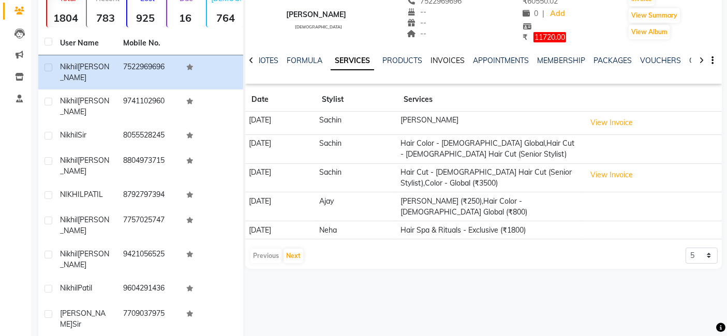
click at [451, 58] on link "INVOICES" at bounding box center [447, 60] width 34 height 9
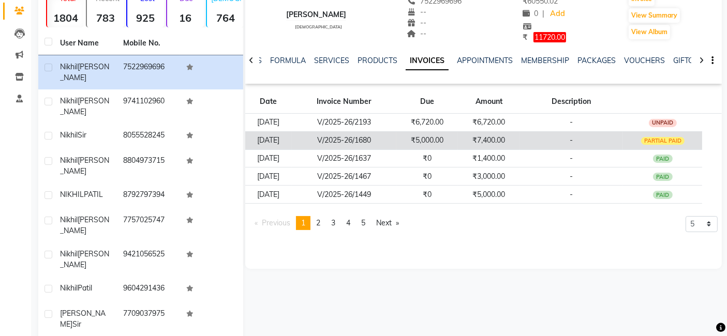
click at [427, 141] on td "₹5,000.00" at bounding box center [427, 140] width 62 height 18
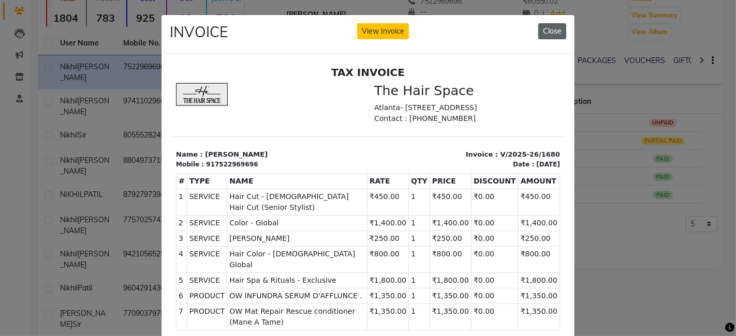
click at [547, 30] on button "Close" at bounding box center [552, 31] width 28 height 16
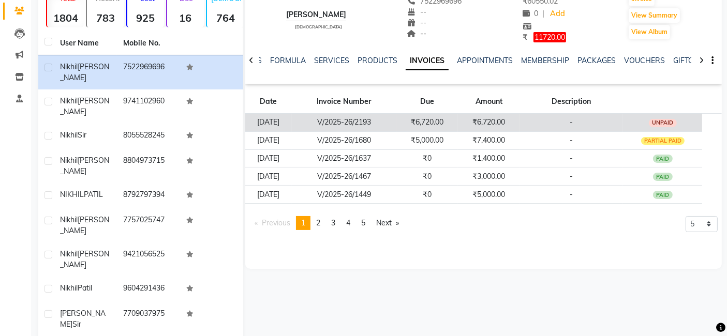
click at [396, 124] on td "V/2025-26/2193" at bounding box center [344, 122] width 105 height 18
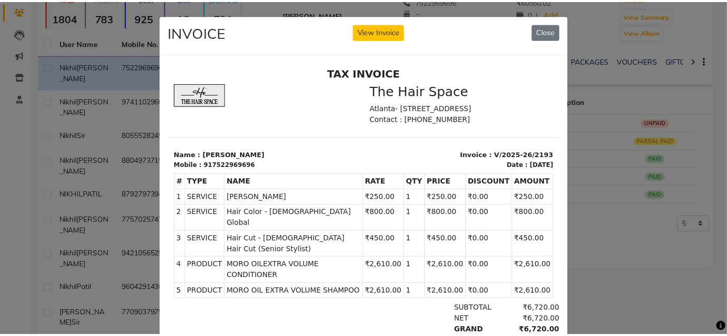
scroll to position [8, 0]
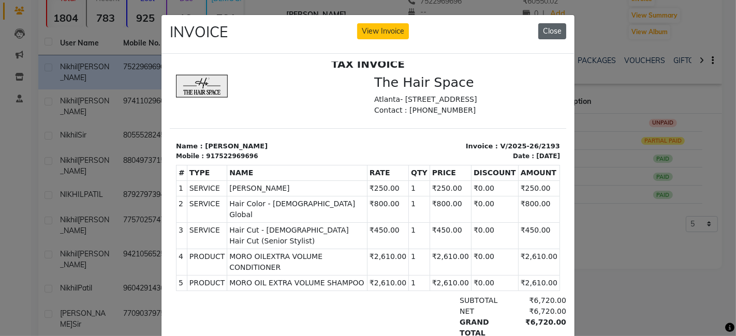
click at [549, 34] on button "Close" at bounding box center [552, 31] width 28 height 16
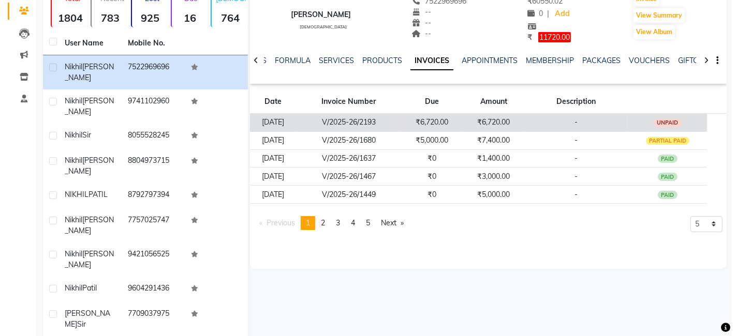
scroll to position [0, 0]
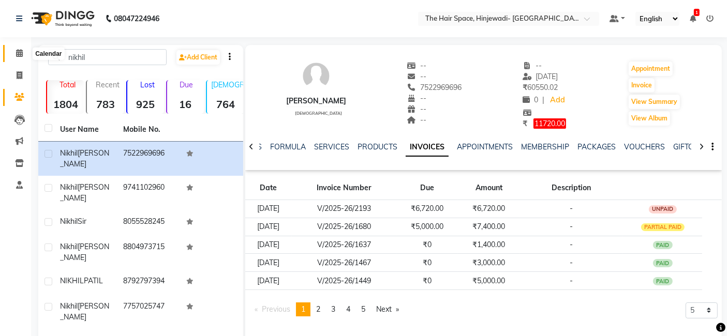
click at [22, 54] on icon at bounding box center [19, 53] width 7 height 8
